Goal: Transaction & Acquisition: Book appointment/travel/reservation

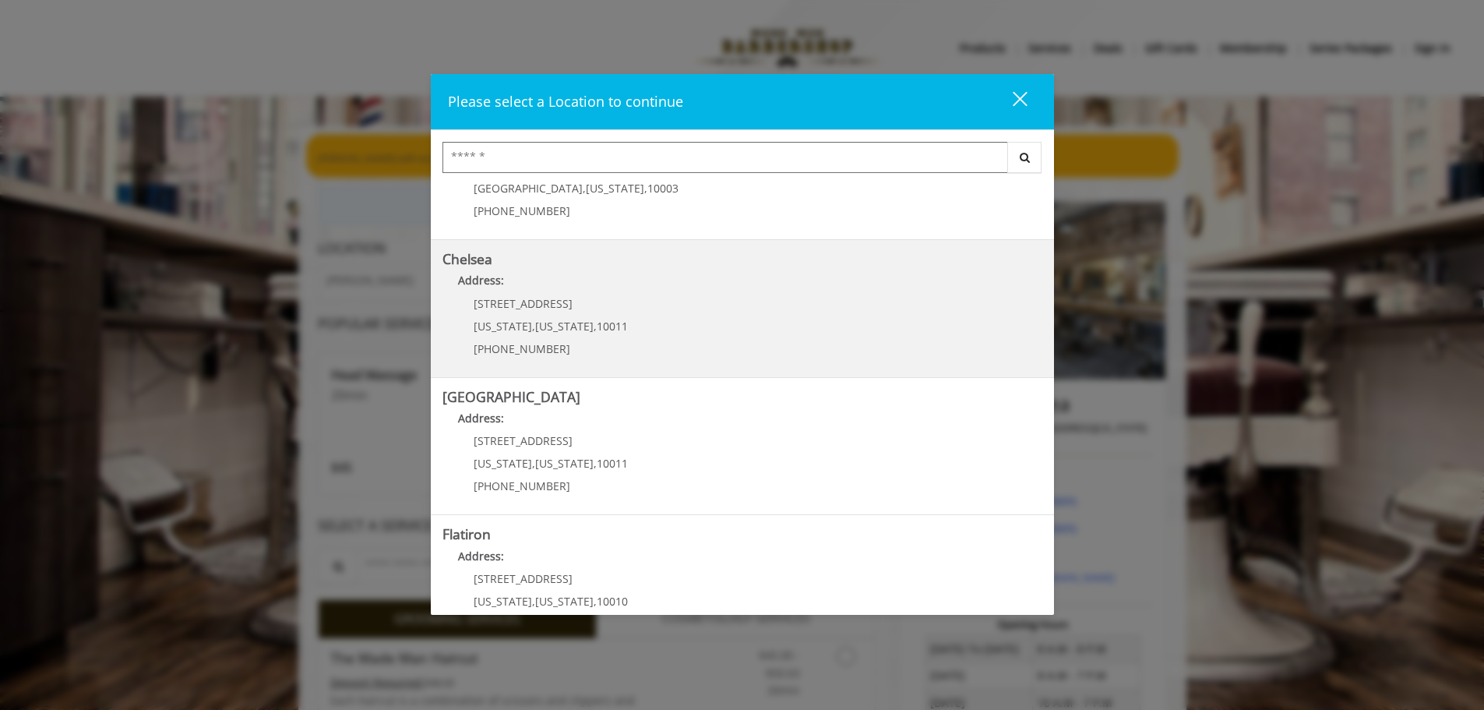
scroll to position [78, 0]
click at [675, 291] on p "Address:" at bounding box center [742, 285] width 600 height 25
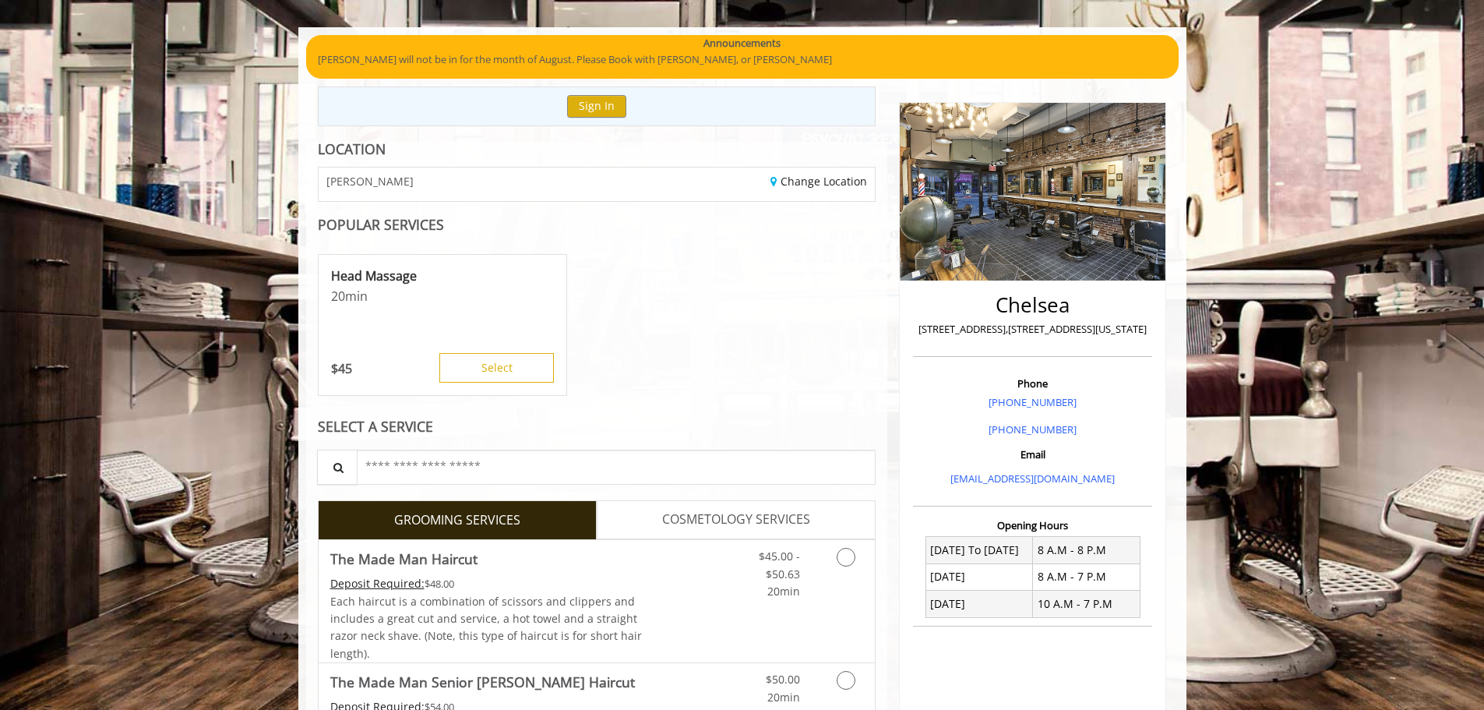
scroll to position [312, 0]
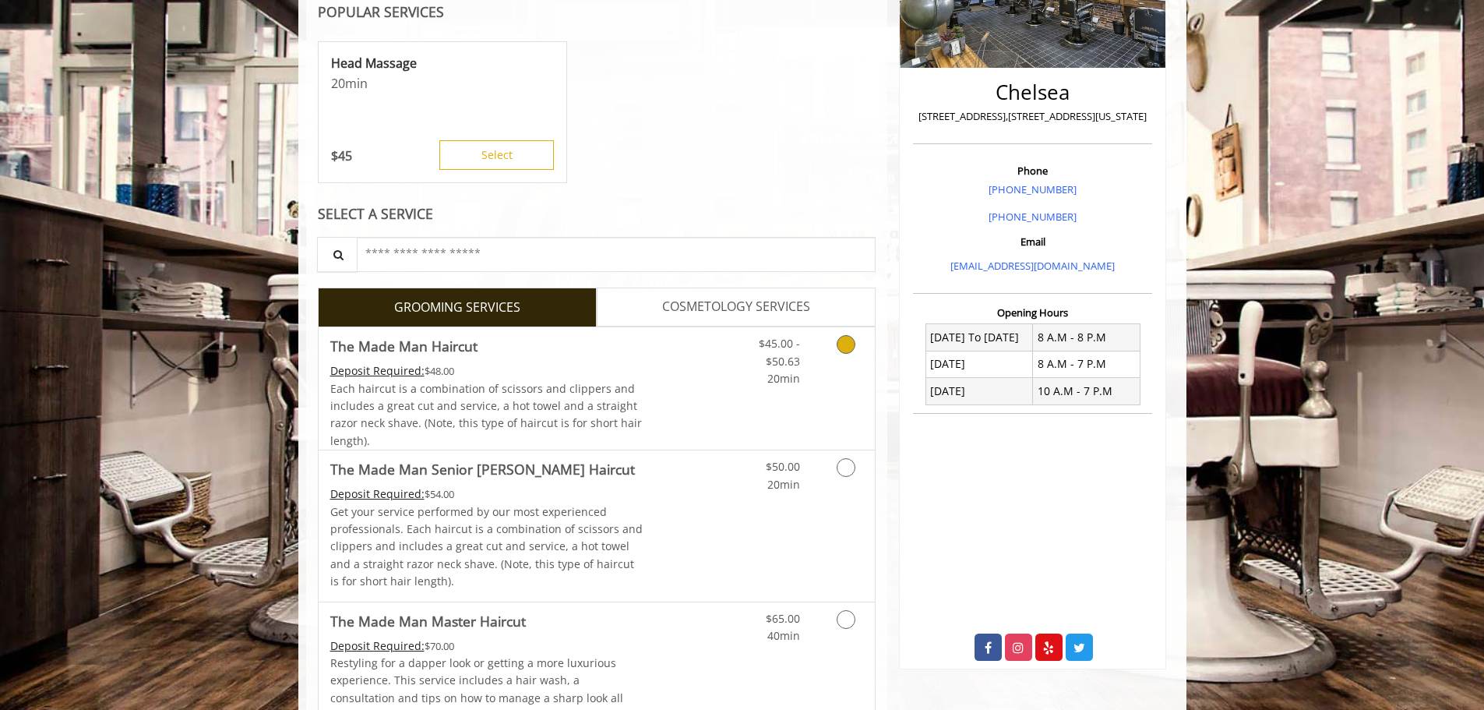
click at [850, 351] on icon "Grooming services" at bounding box center [846, 344] width 19 height 19
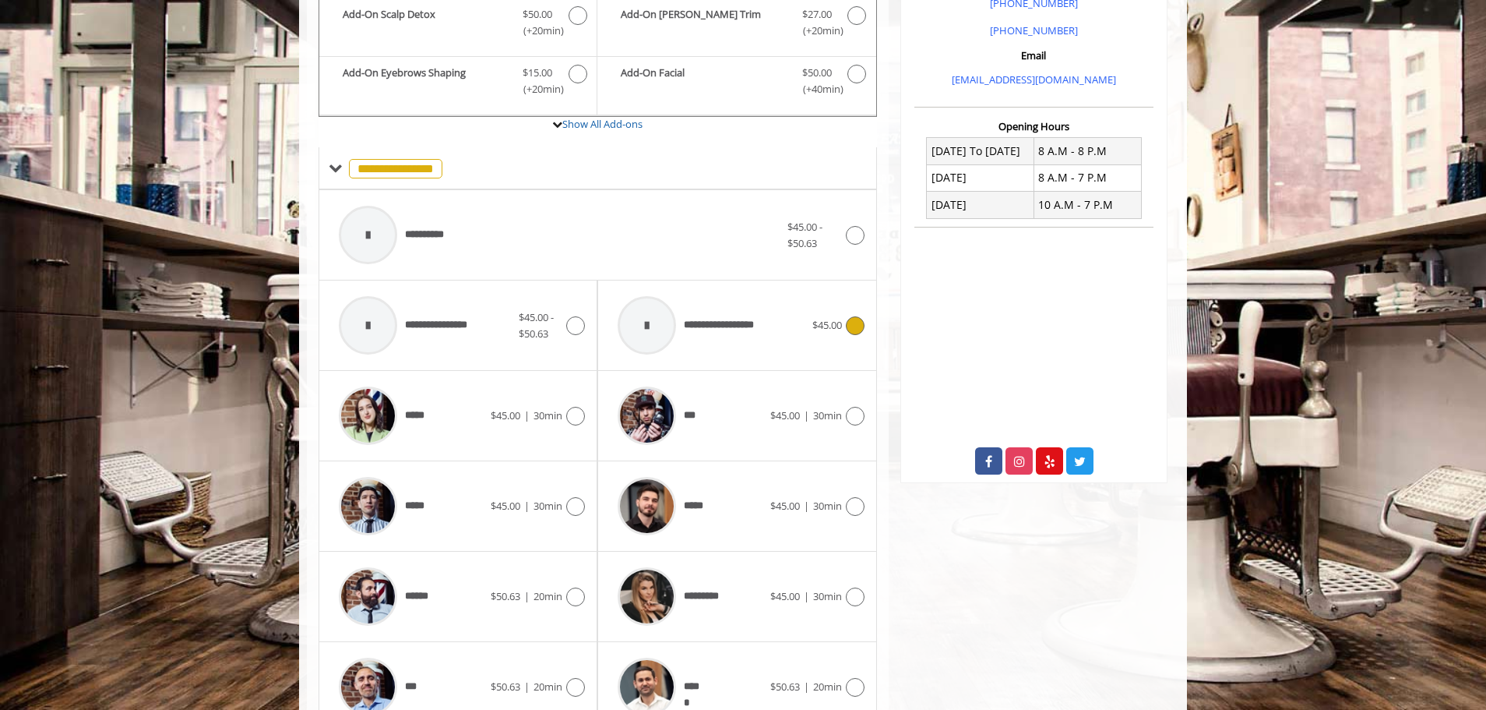
scroll to position [665, 0]
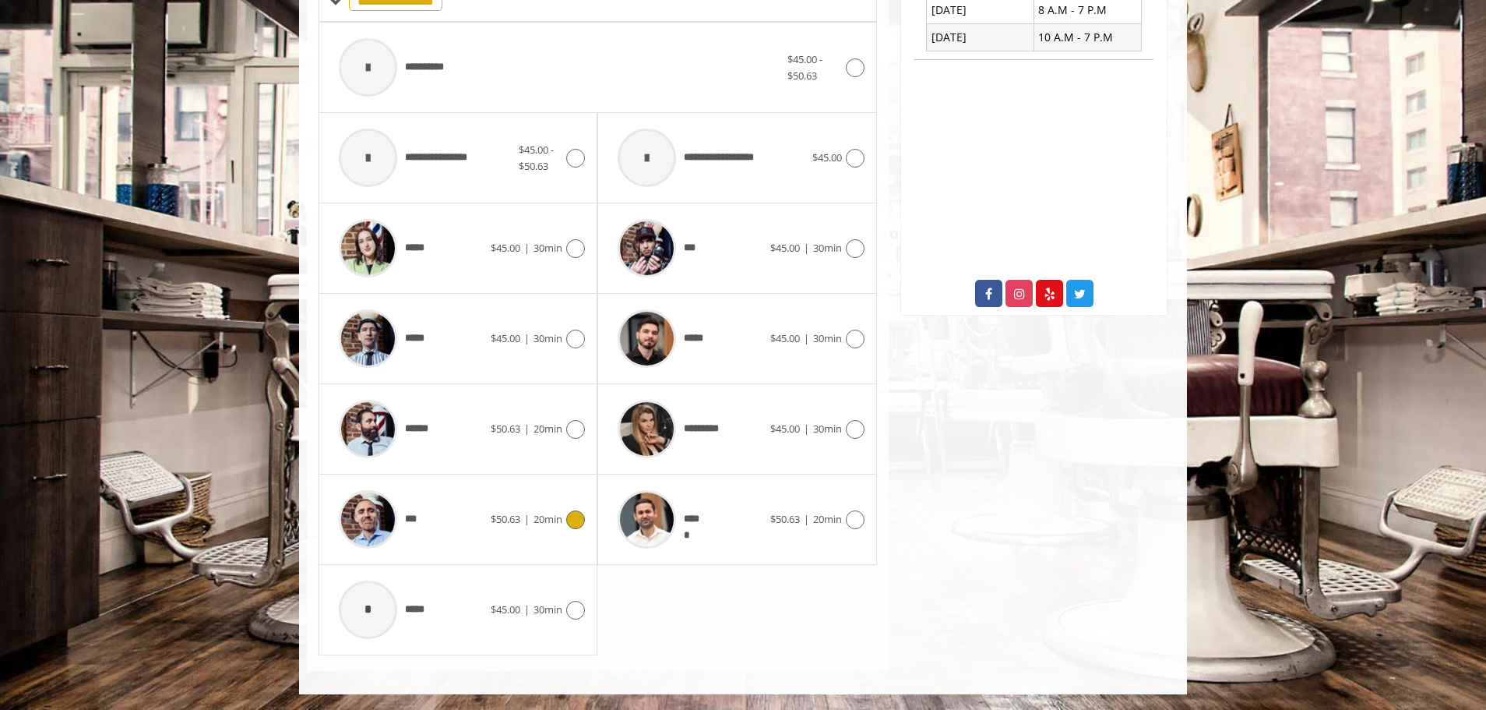
click at [555, 542] on div "*** $50.63 | 20min" at bounding box center [458, 519] width 254 height 74
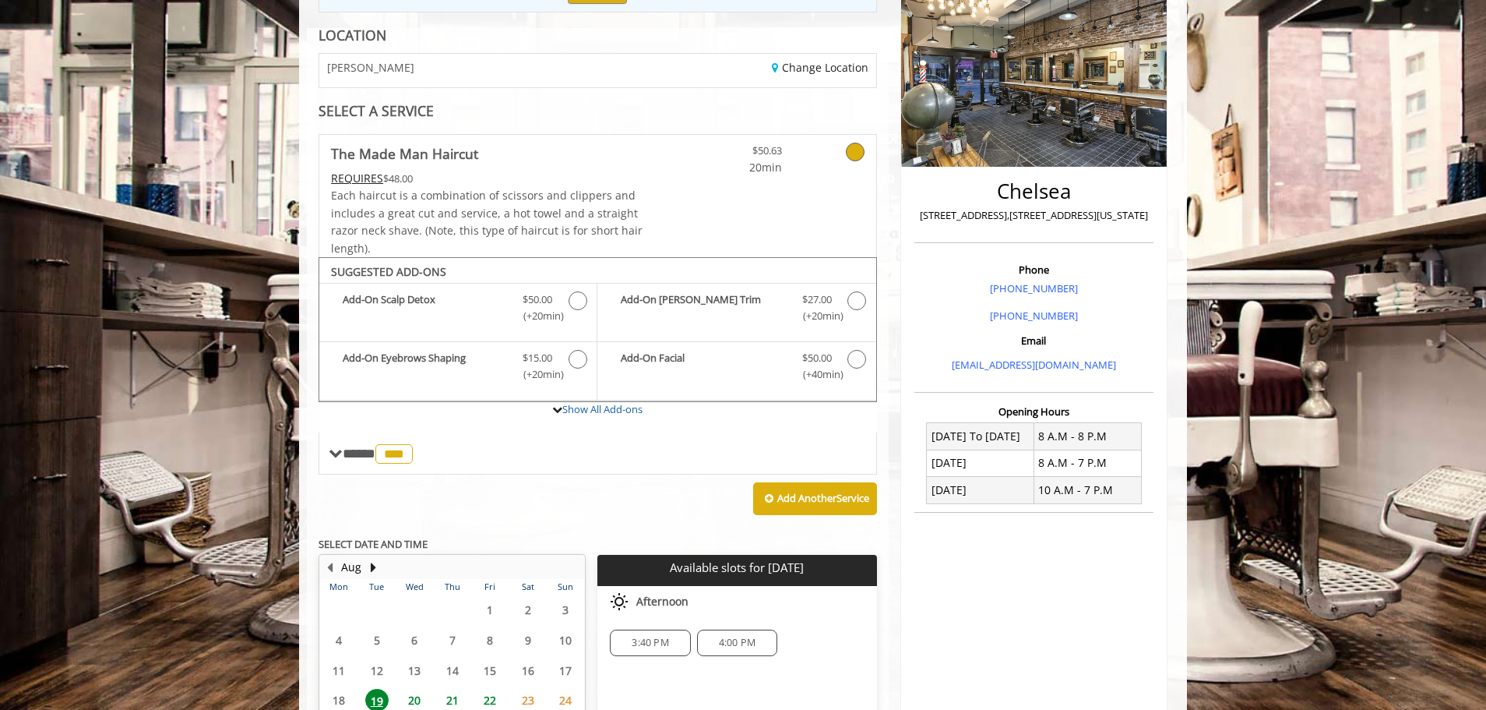
scroll to position [378, 0]
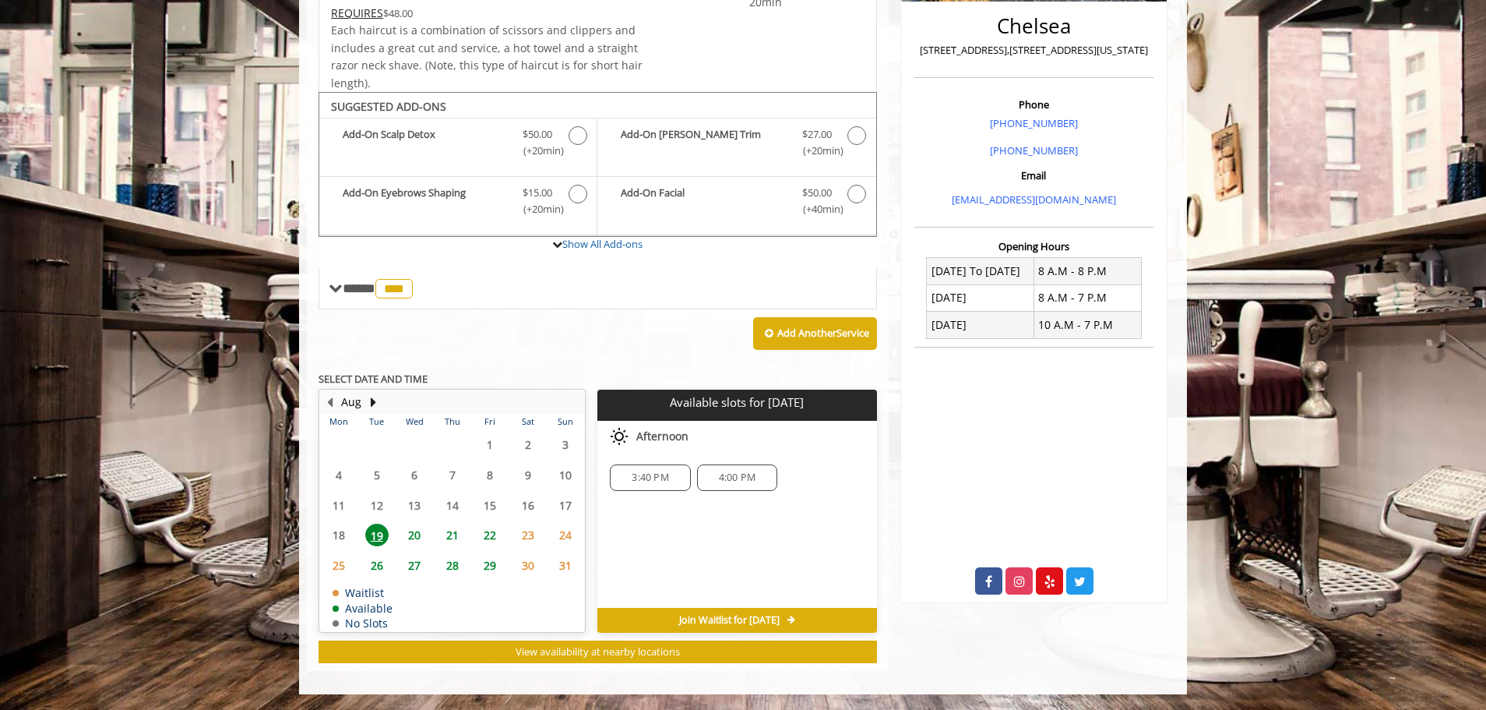
click at [747, 480] on span "4:00 PM" at bounding box center [737, 477] width 37 height 12
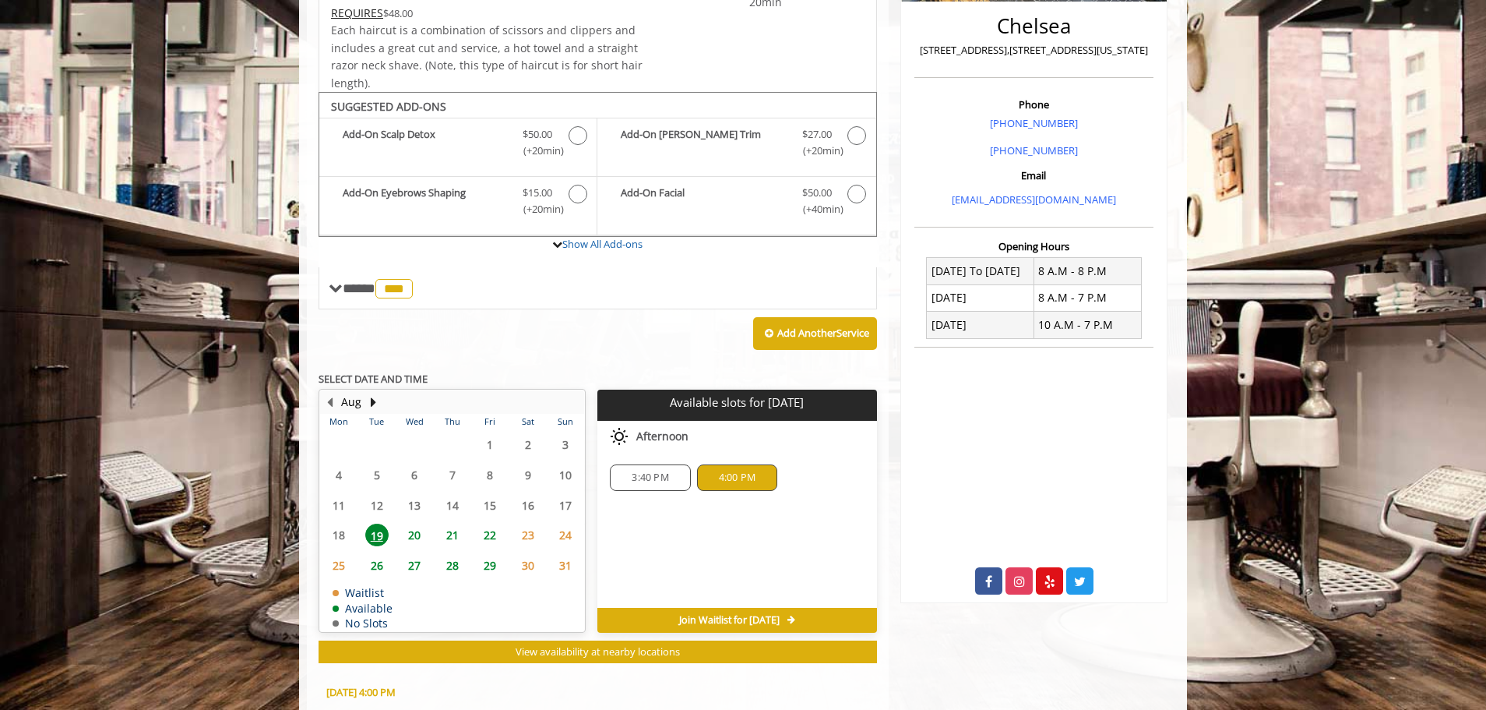
scroll to position [659, 0]
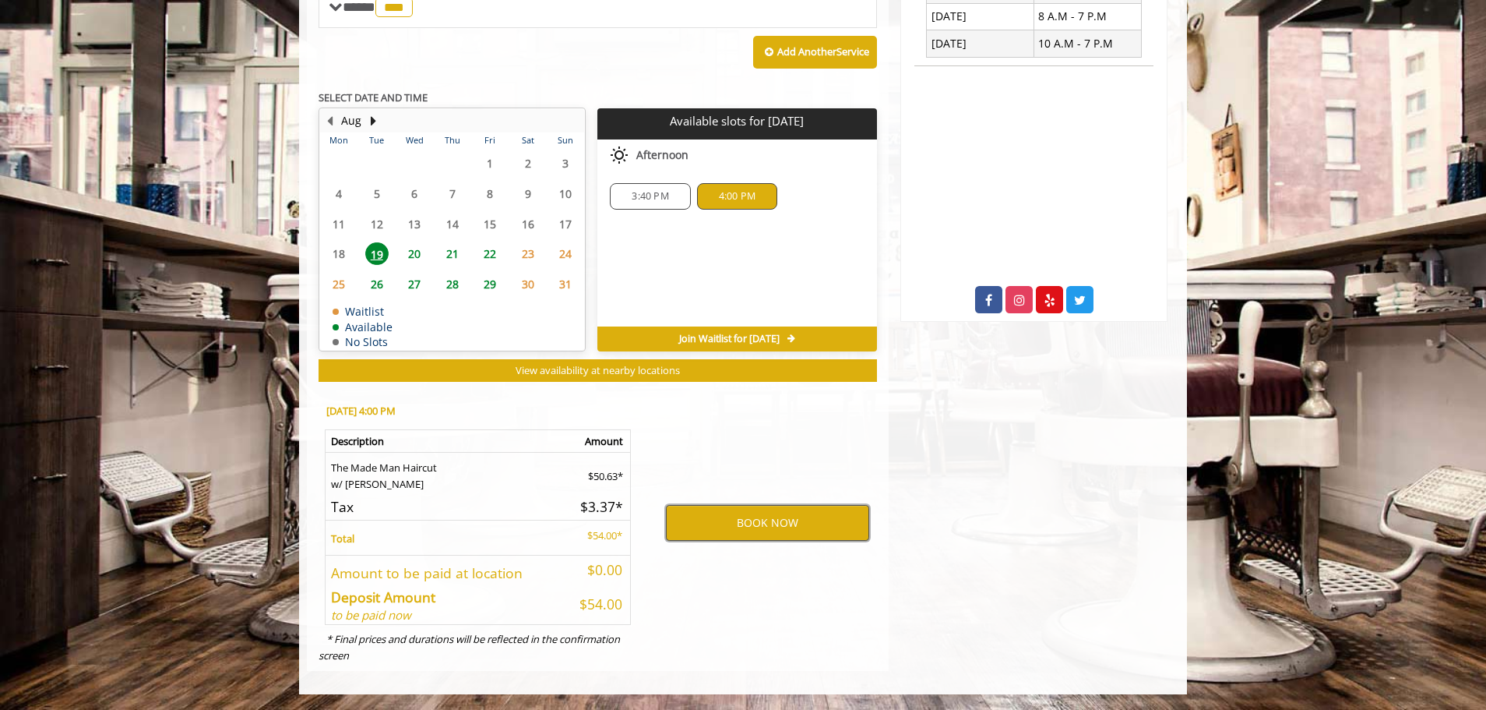
click at [754, 520] on button "BOOK NOW" at bounding box center [767, 523] width 203 height 36
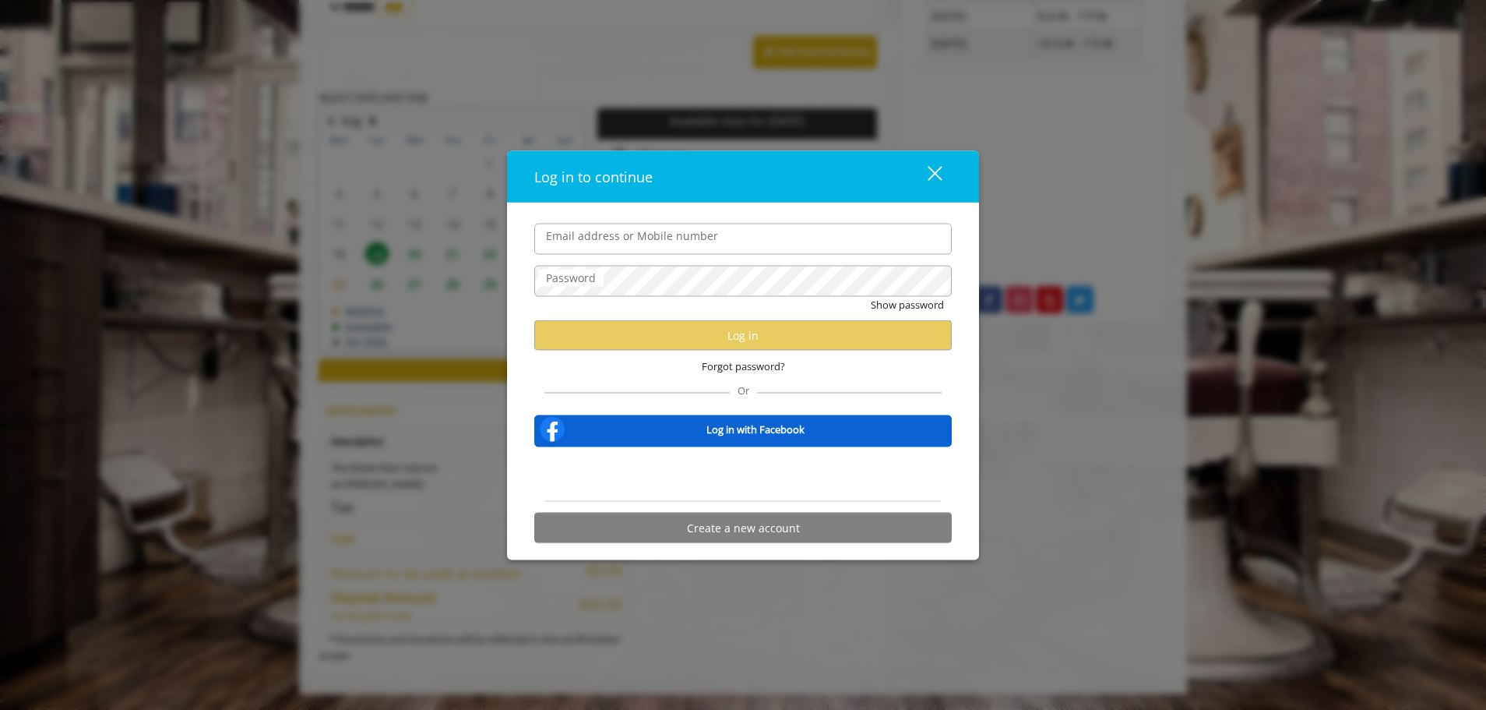
type input "**********"
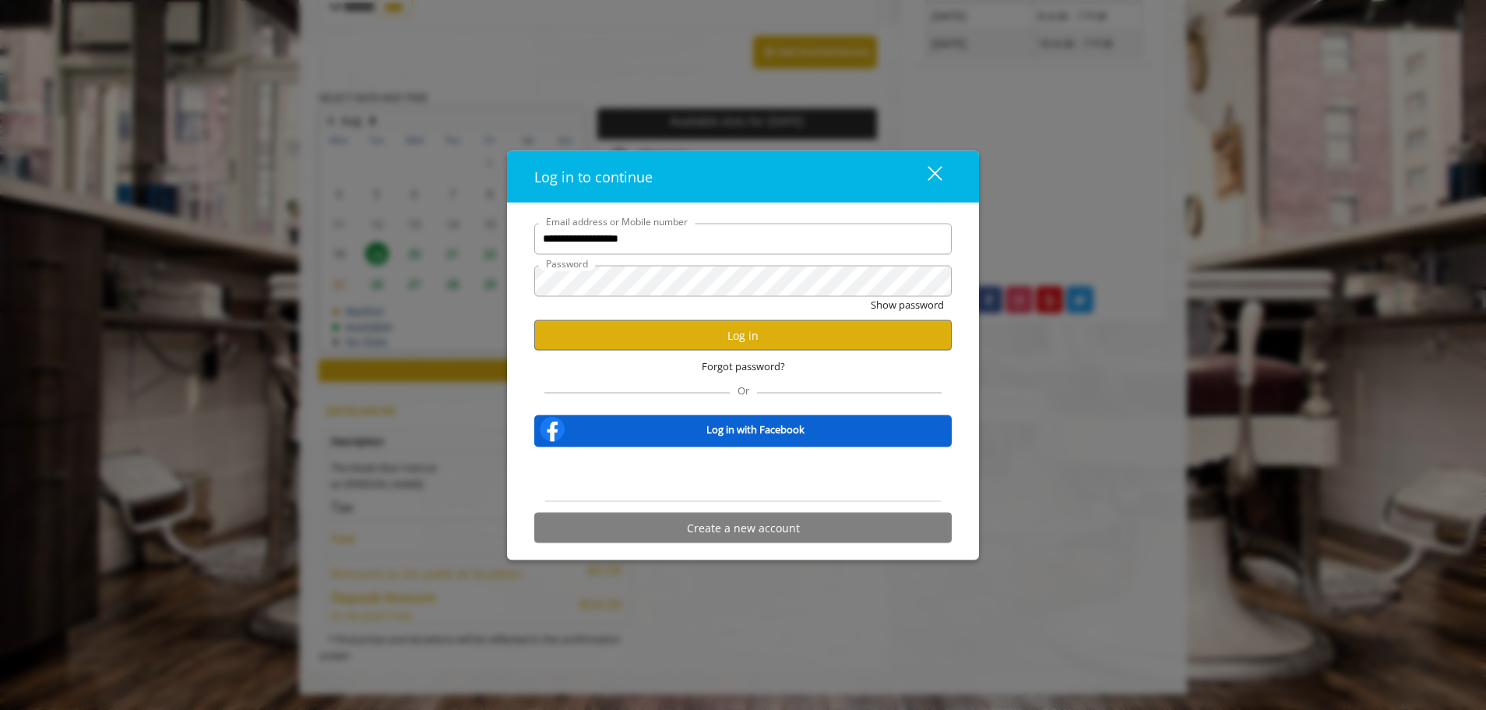
scroll to position [0, 0]
click at [759, 336] on button "Log in" at bounding box center [743, 335] width 418 height 30
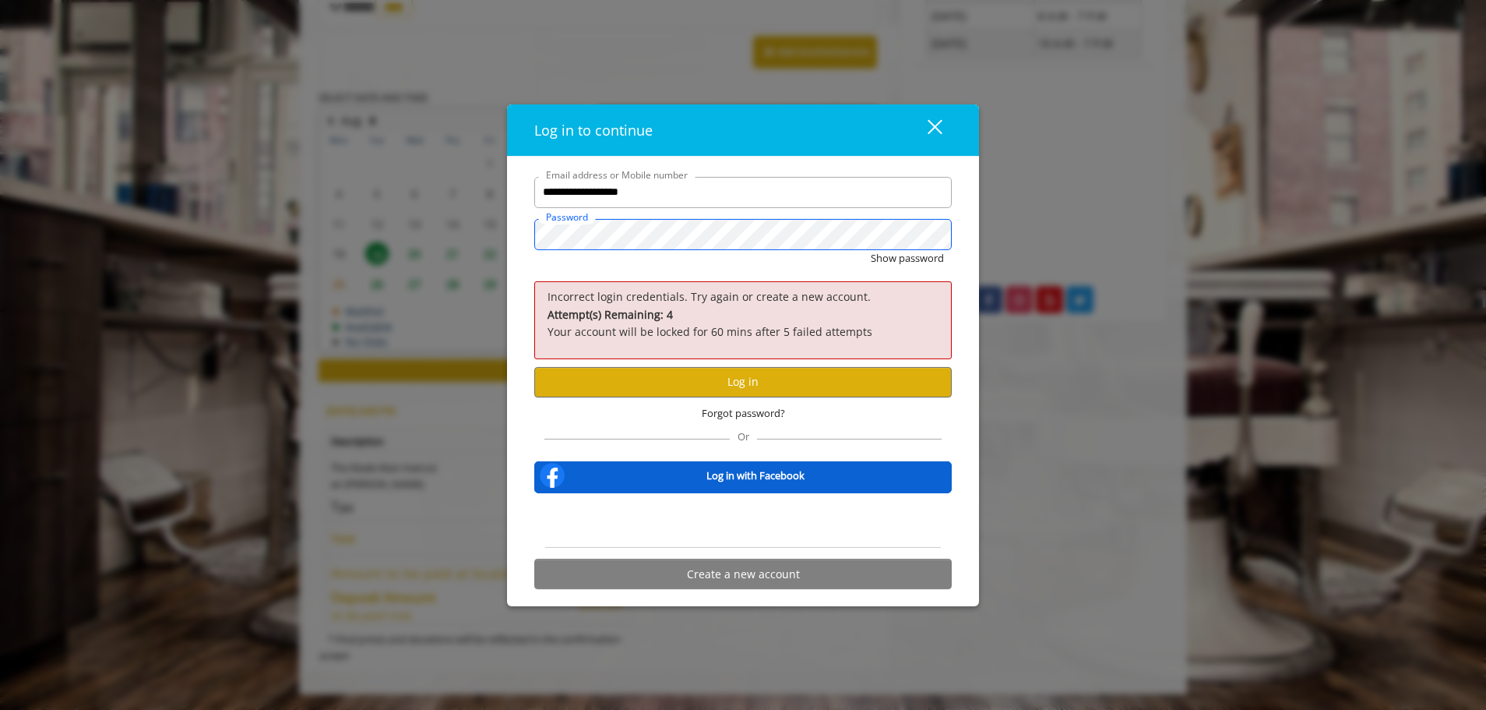
click at [871, 249] on button "Show password" at bounding box center [907, 257] width 73 height 16
click at [849, 256] on div "Hide password" at bounding box center [743, 261] width 418 height 24
click at [756, 388] on button "Log in" at bounding box center [743, 381] width 418 height 30
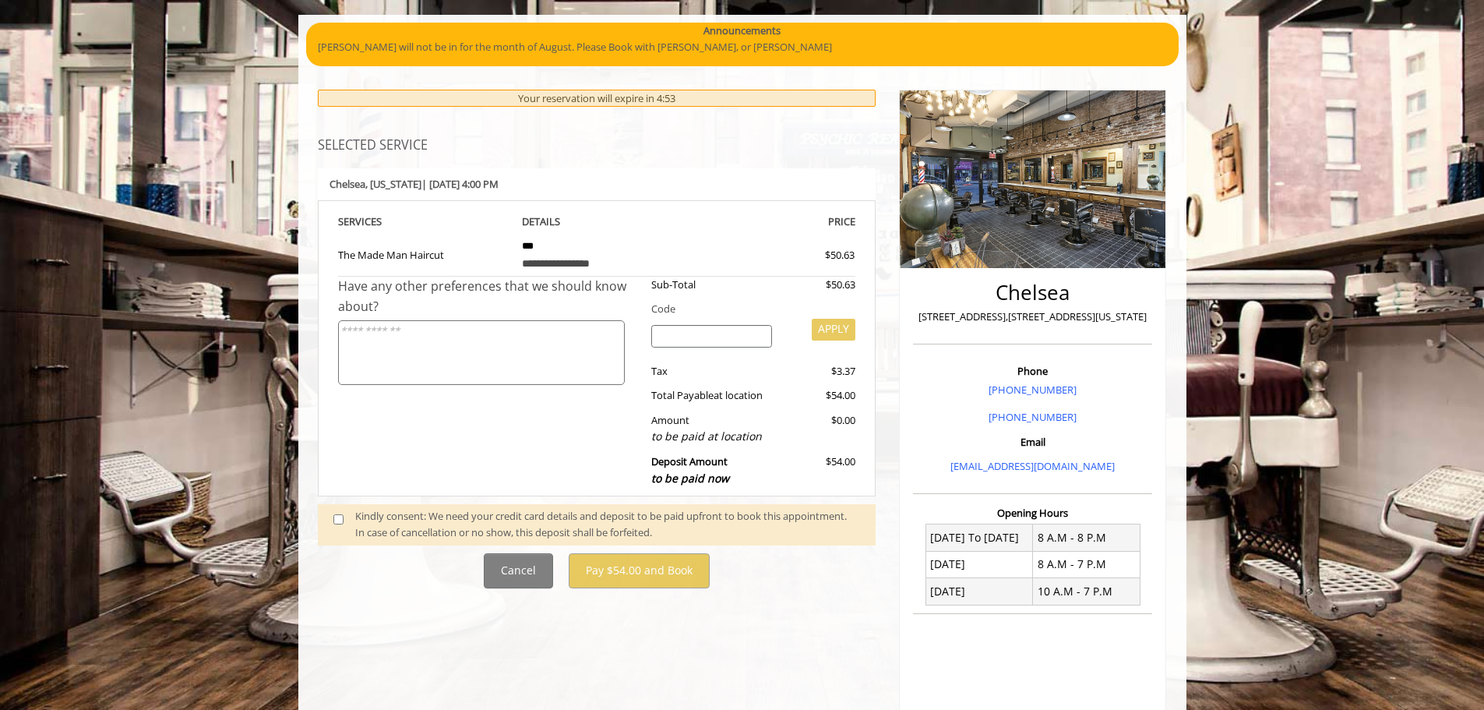
scroll to position [310, 0]
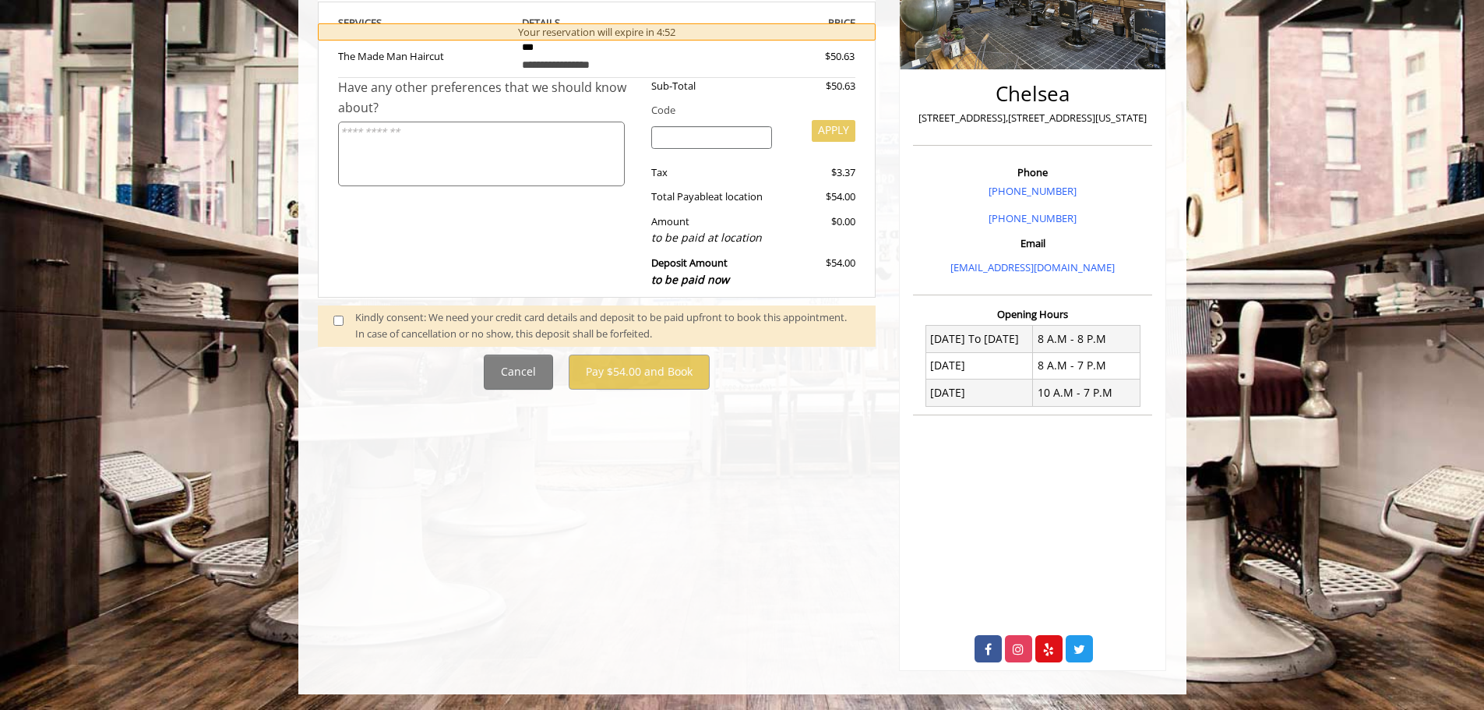
click at [586, 442] on div "**********" at bounding box center [597, 272] width 582 height 795
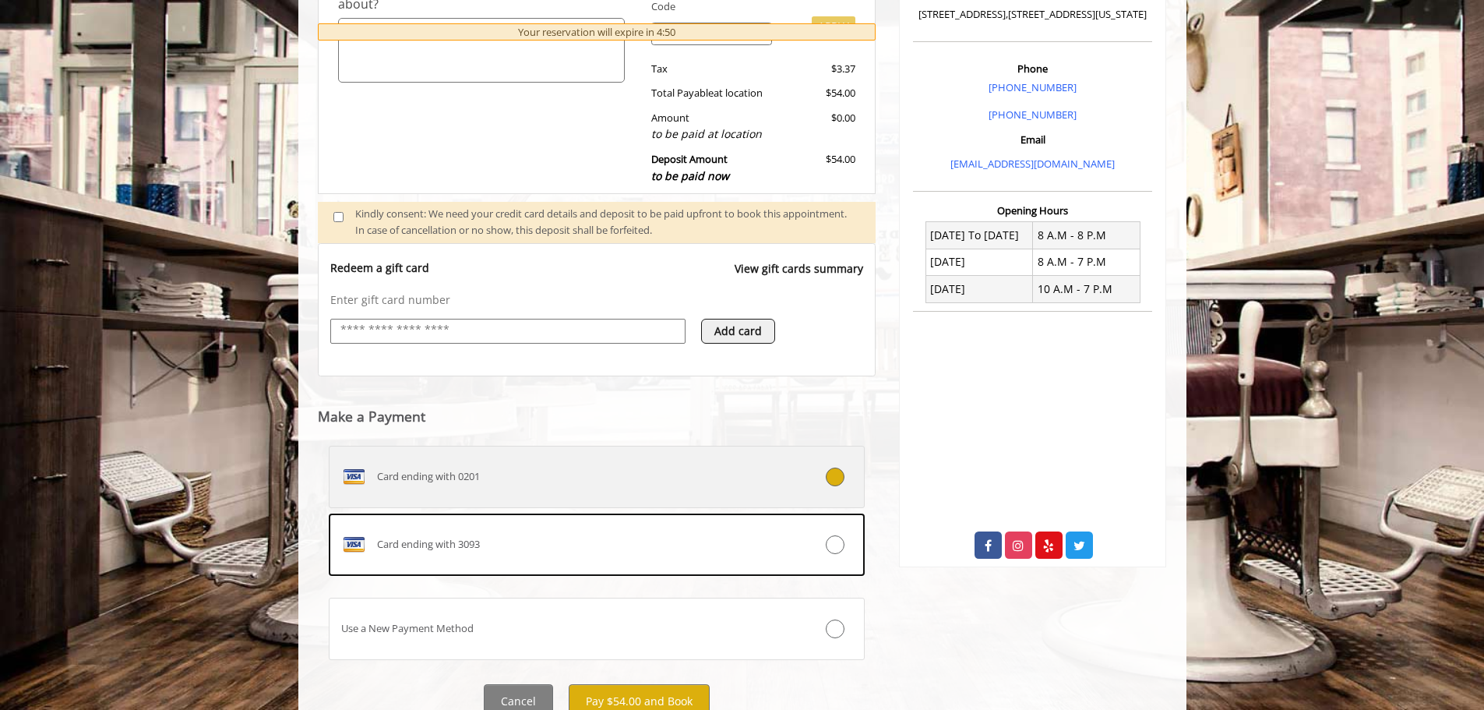
scroll to position [473, 0]
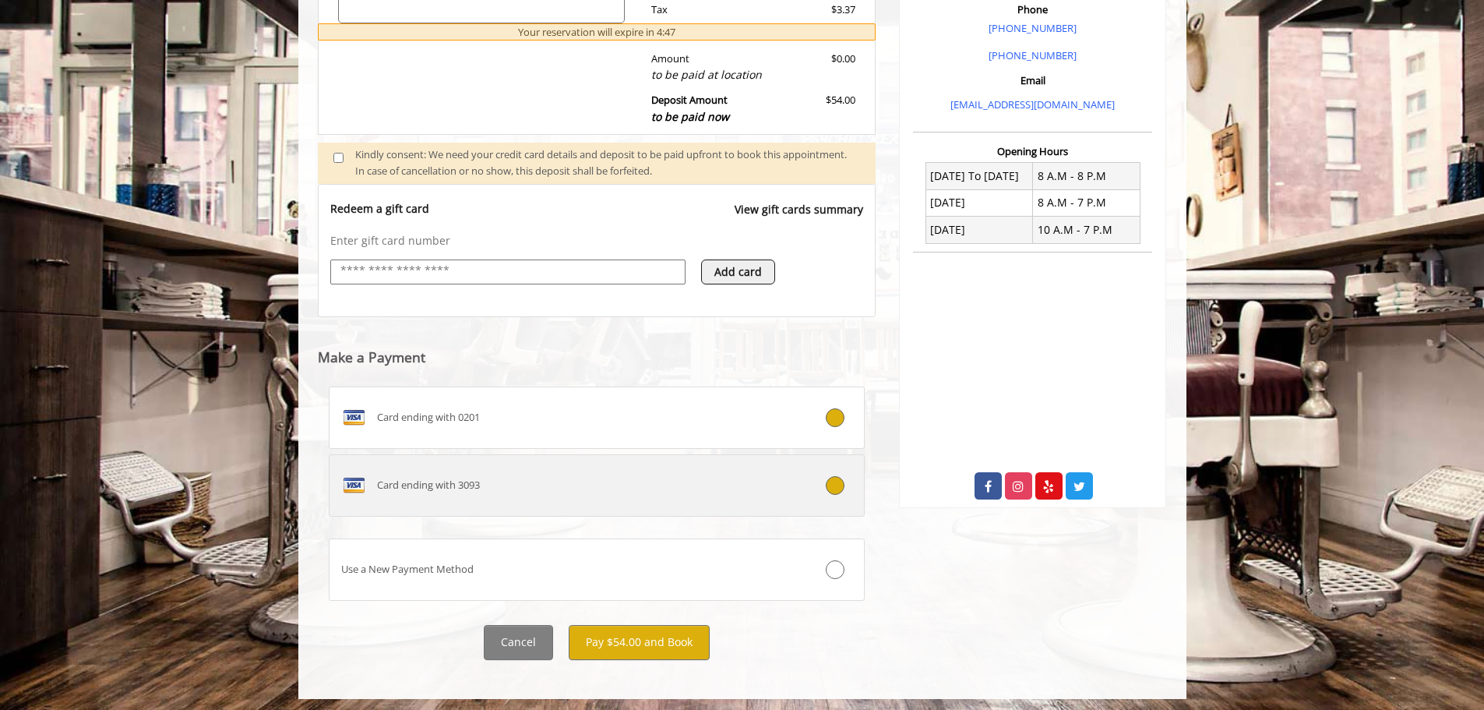
click at [830, 480] on icon at bounding box center [835, 485] width 19 height 19
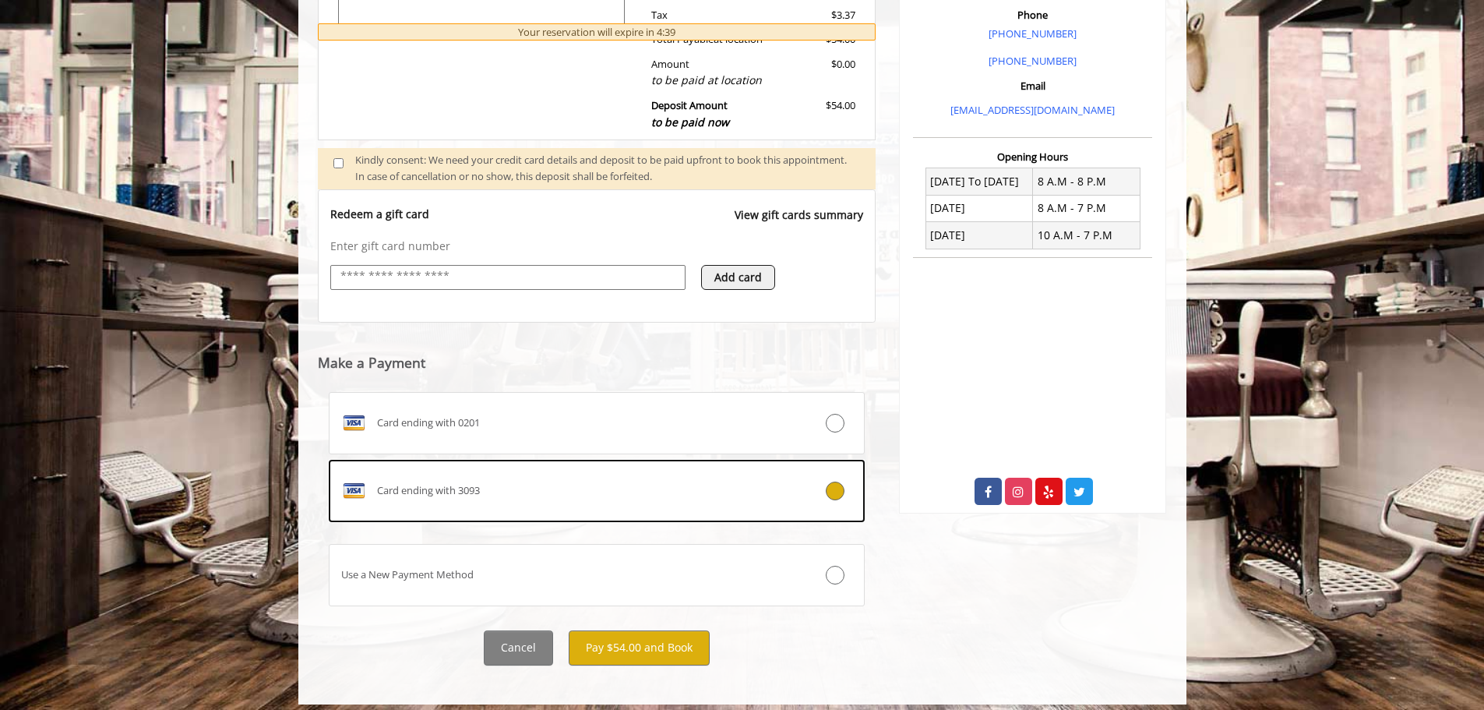
scroll to position [477, 0]
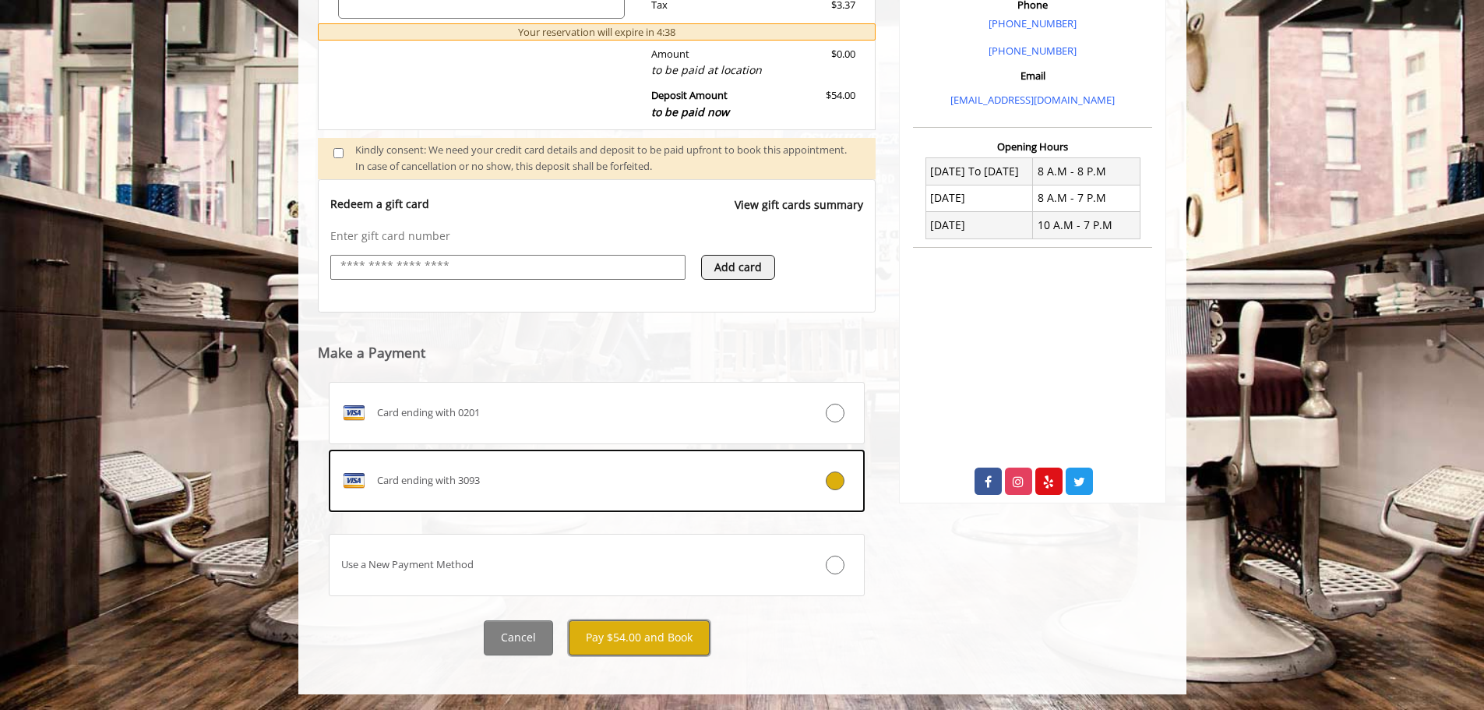
click at [647, 634] on button "Pay $54.00 and Book" at bounding box center [639, 637] width 141 height 35
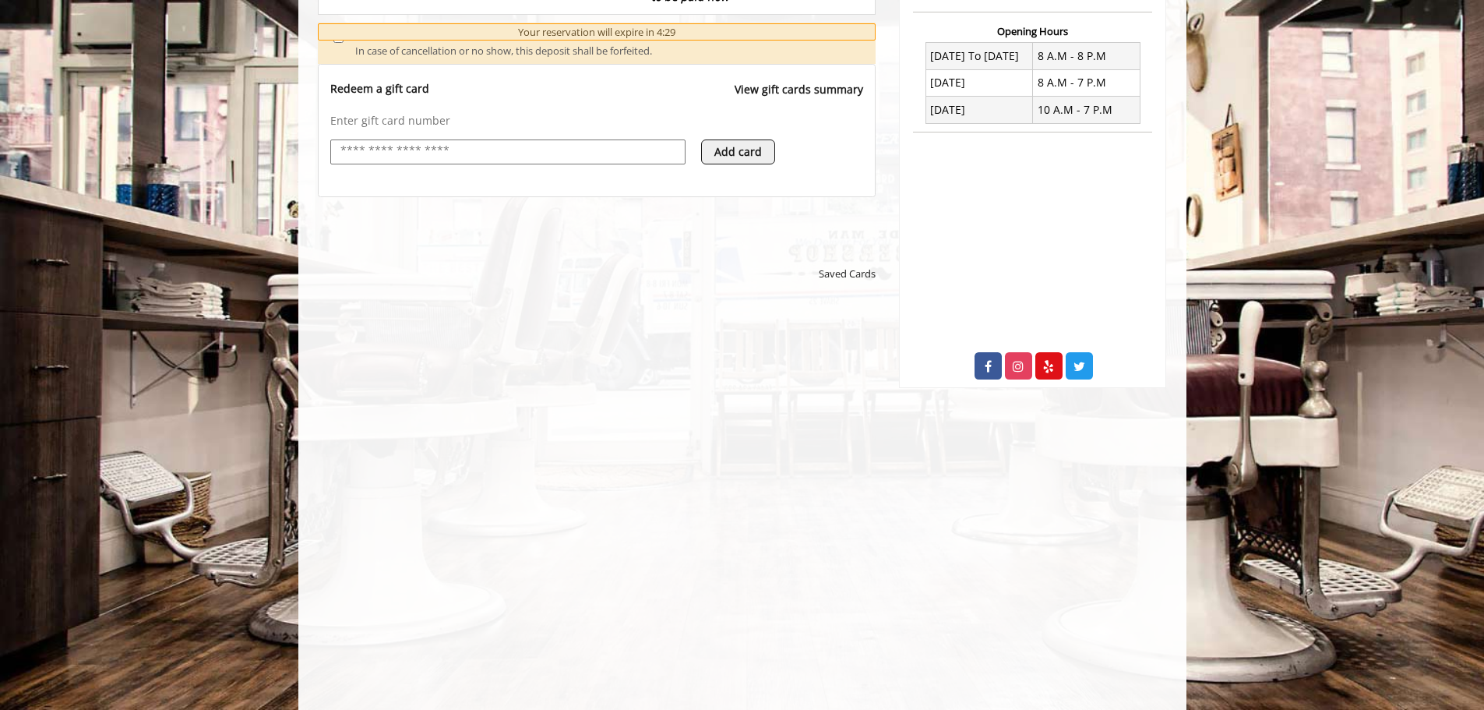
scroll to position [743, 0]
